Goal: Task Accomplishment & Management: Use online tool/utility

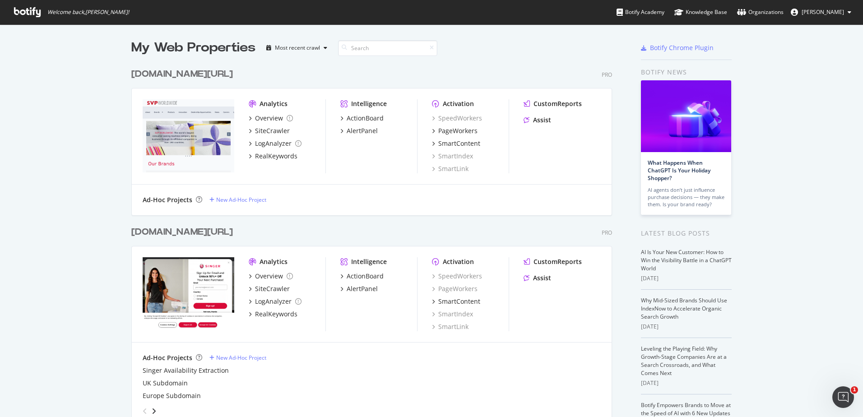
click at [209, 267] on img "grid" at bounding box center [189, 293] width 92 height 73
click at [186, 233] on div "[DOMAIN_NAME][URL]" at bounding box center [182, 232] width 102 height 13
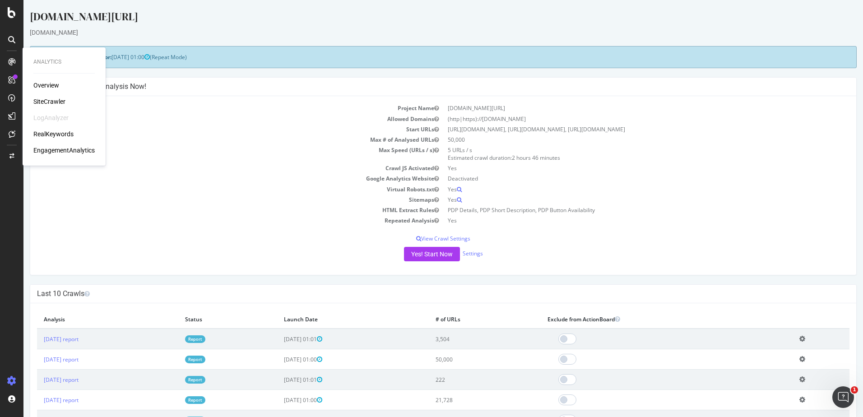
click at [9, 67] on div at bounding box center [12, 62] width 14 height 14
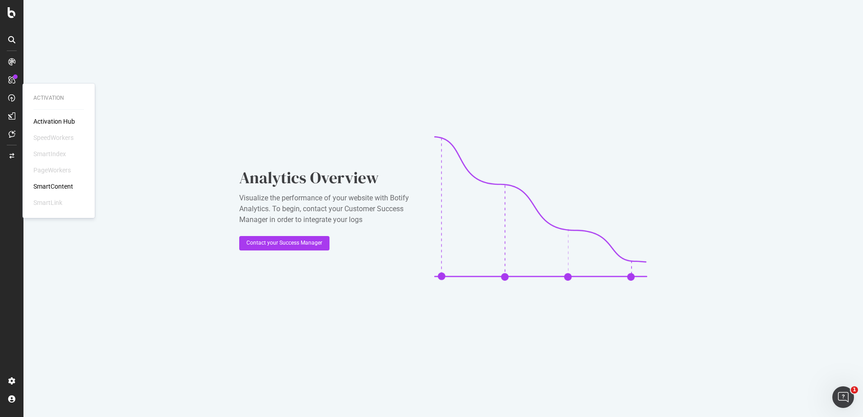
click at [51, 167] on div "PageWorkers" at bounding box center [51, 170] width 37 height 9
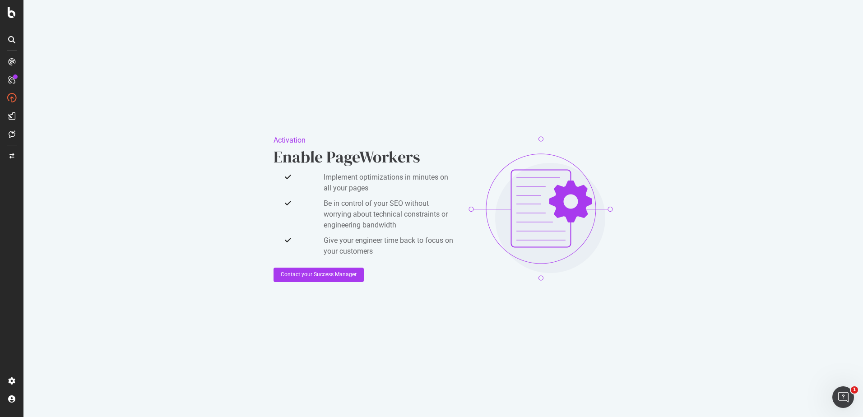
click at [241, 158] on div "Activation Enable PageWorkers Implement optimizations in minutes on all your pa…" at bounding box center [442, 208] width 839 height 417
click at [12, 13] on icon at bounding box center [12, 12] width 8 height 11
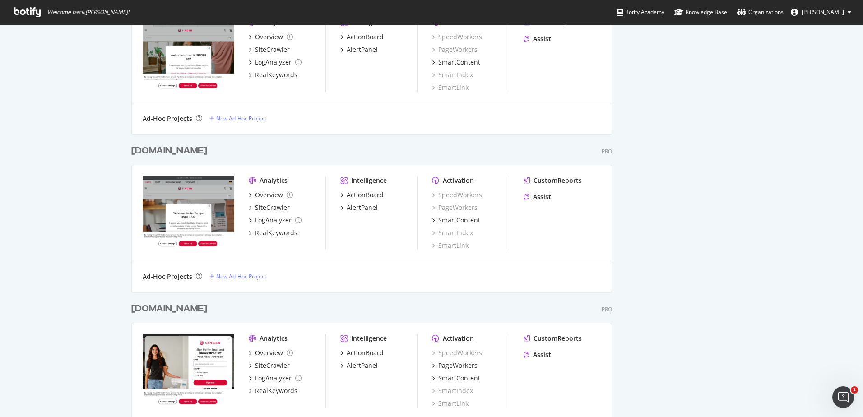
scroll to position [632, 0]
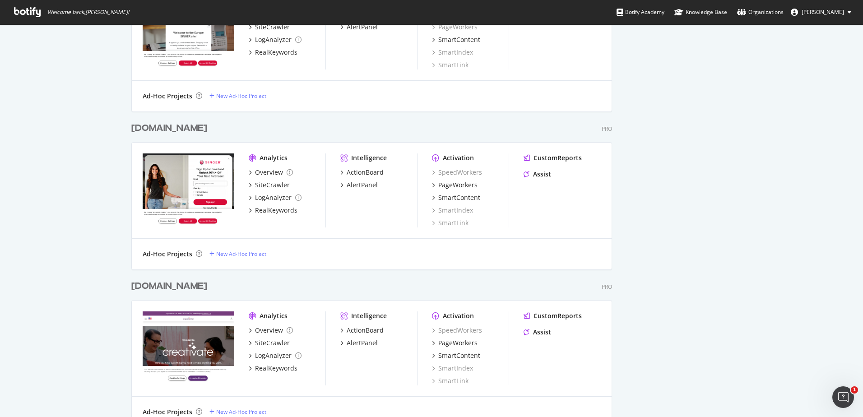
click at [147, 131] on div "[DOMAIN_NAME]" at bounding box center [169, 128] width 76 height 13
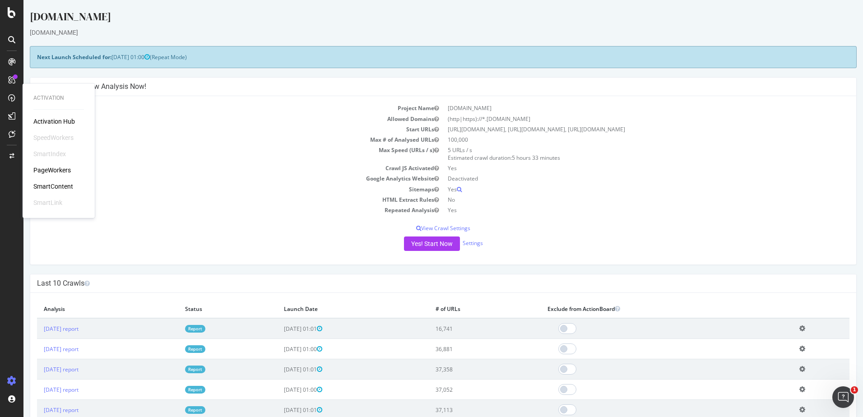
click at [65, 165] on div "Activation Hub SpeedWorkers SmartIndex PageWorkers SmartContent SmartLink" at bounding box center [58, 162] width 51 height 90
click at [63, 172] on div "PageWorkers" at bounding box center [51, 170] width 37 height 9
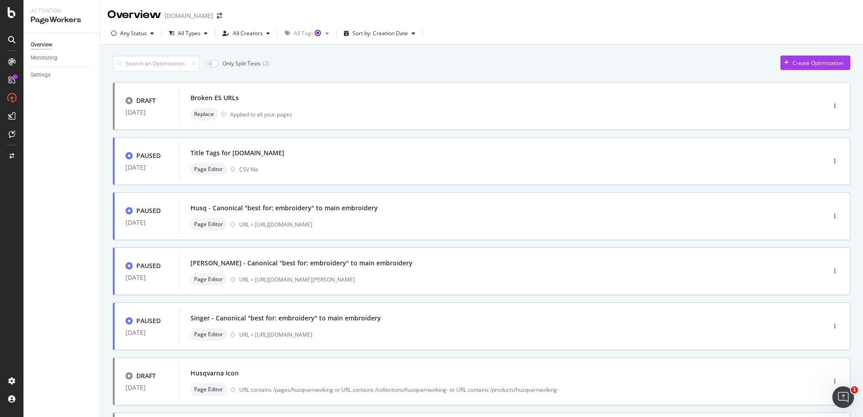
click at [16, 13] on div at bounding box center [12, 12] width 22 height 11
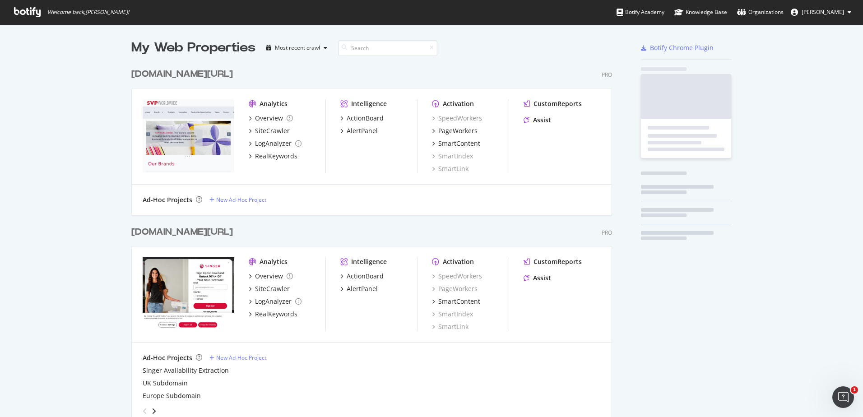
scroll to position [410, 849]
